Goal: Task Accomplishment & Management: Use online tool/utility

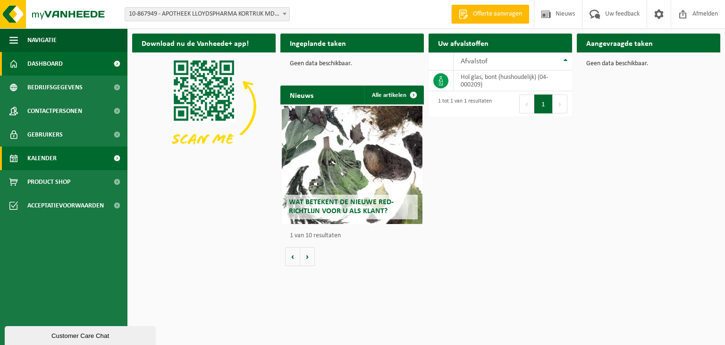
click at [115, 157] on span at bounding box center [116, 158] width 21 height 24
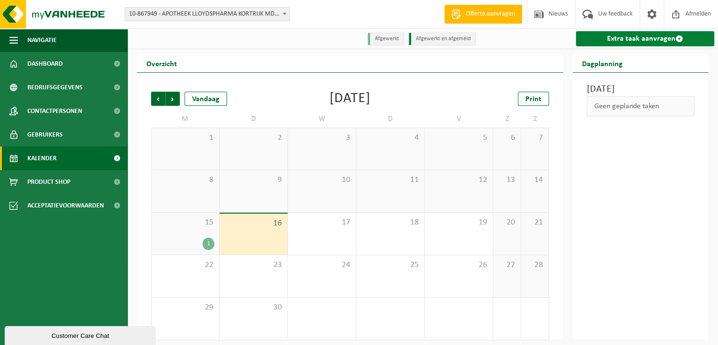
click at [630, 40] on link "Extra taak aanvragen" at bounding box center [645, 38] width 138 height 15
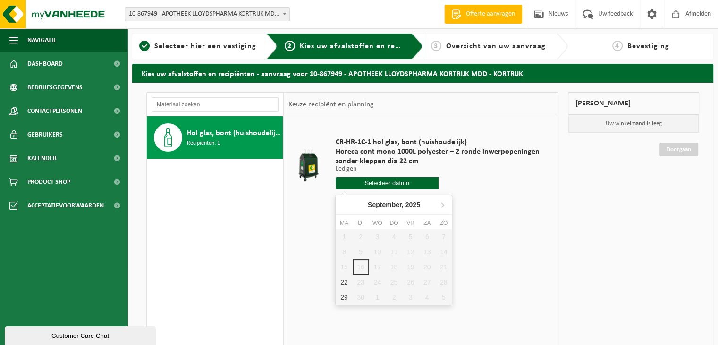
click at [378, 184] on input "text" at bounding box center [387, 183] width 103 height 12
click at [347, 277] on div "22" at bounding box center [344, 281] width 17 height 15
type input "Van 2025-09-22"
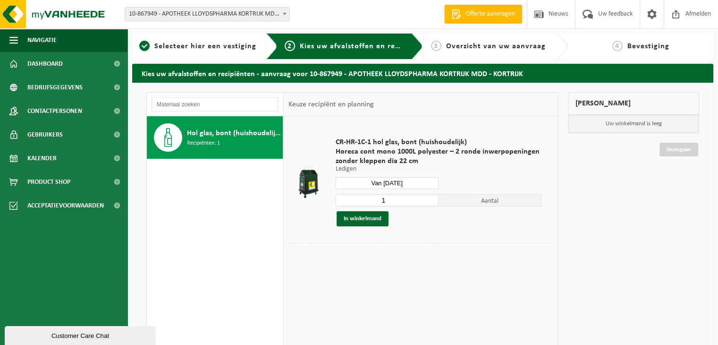
click at [265, 6] on div "Vestiging: 10-867949 - APOTHEEK LLOYDSPHARMA KORTRIJK MDD - KORTRIJK 10-873704 …" at bounding box center [359, 14] width 718 height 29
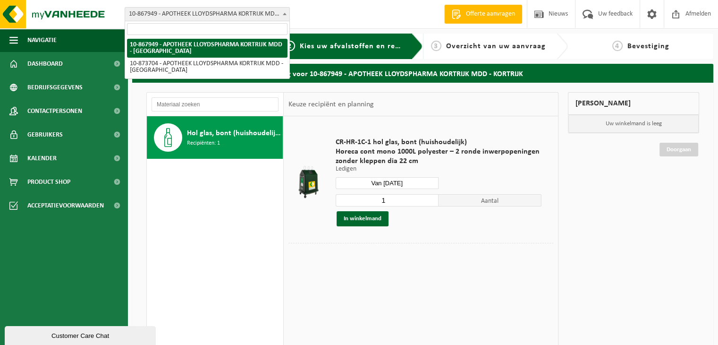
click at [264, 10] on span "10-867949 - APOTHEEK LLOYDSPHARMA KORTRIJK MDD - [GEOGRAPHIC_DATA]" at bounding box center [207, 14] width 164 height 13
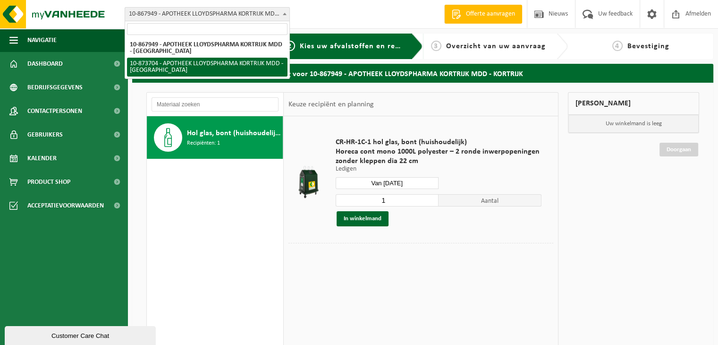
select select "106309"
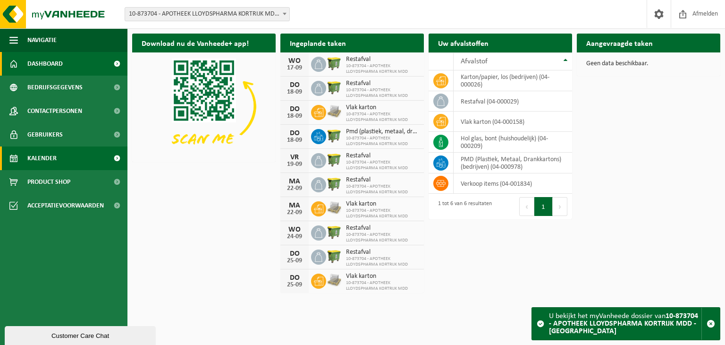
click at [74, 156] on link "Kalender" at bounding box center [64, 158] width 128 height 24
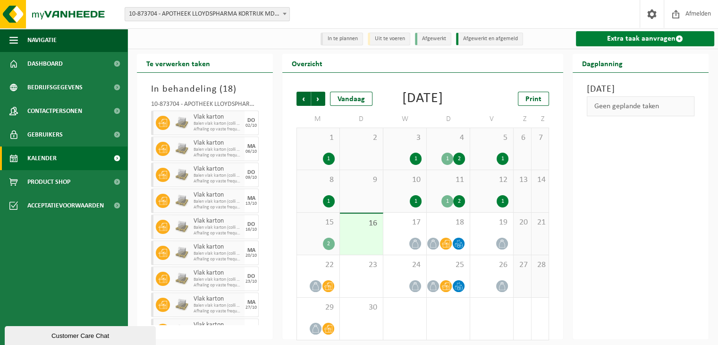
click at [603, 40] on link "Extra taak aanvragen" at bounding box center [645, 38] width 138 height 15
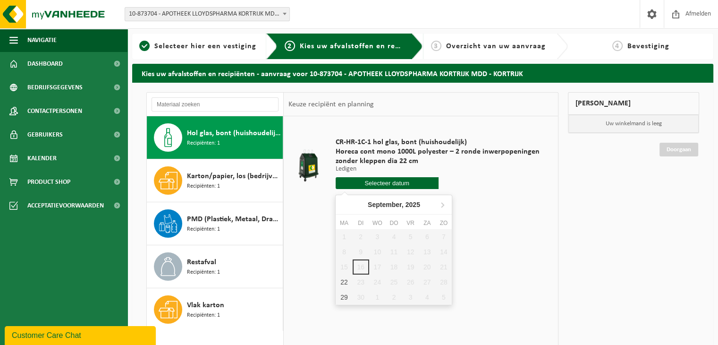
click at [378, 185] on input "text" at bounding box center [387, 183] width 103 height 12
click at [348, 282] on div "22" at bounding box center [344, 281] width 17 height 15
type input "Van 2025-09-22"
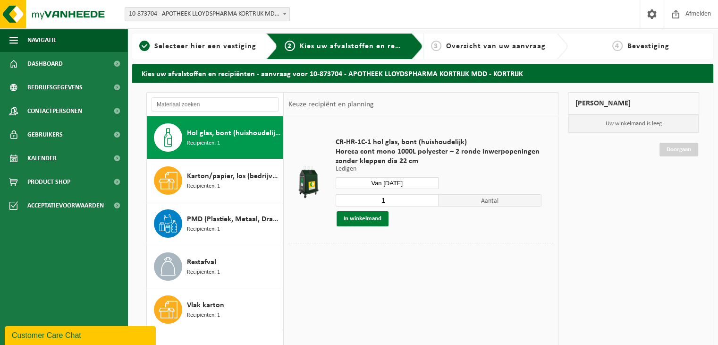
click at [360, 219] on button "In winkelmand" at bounding box center [363, 218] width 52 height 15
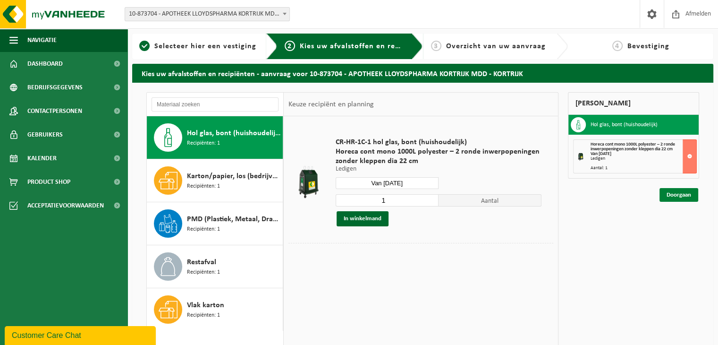
click at [678, 191] on link "Doorgaan" at bounding box center [679, 195] width 39 height 14
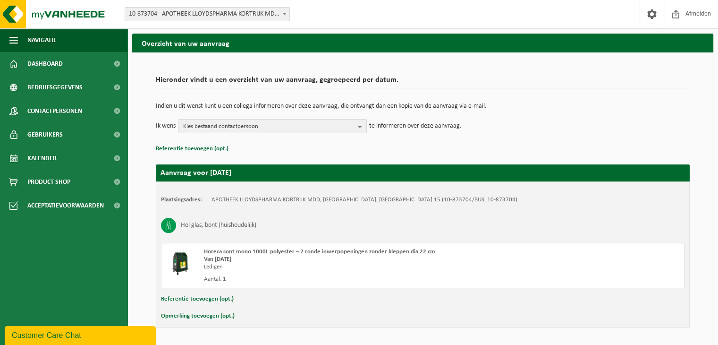
scroll to position [60, 0]
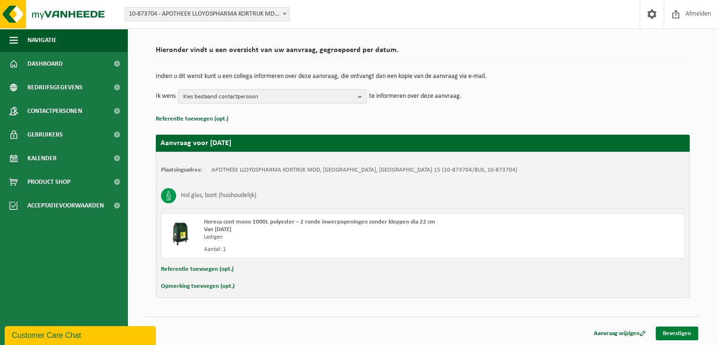
click at [669, 332] on link "Bevestigen" at bounding box center [677, 333] width 43 height 14
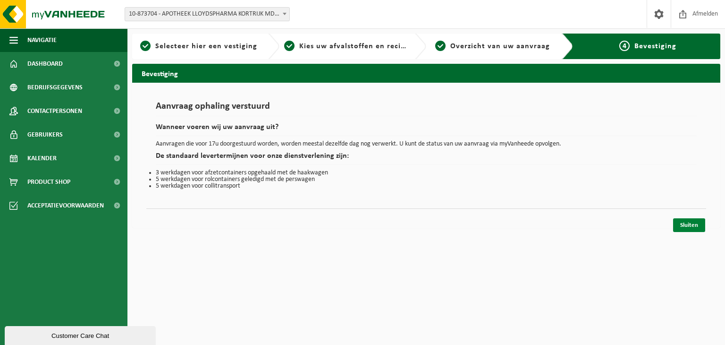
click at [678, 227] on link "Sluiten" at bounding box center [690, 225] width 32 height 14
